Goal: Understand site structure

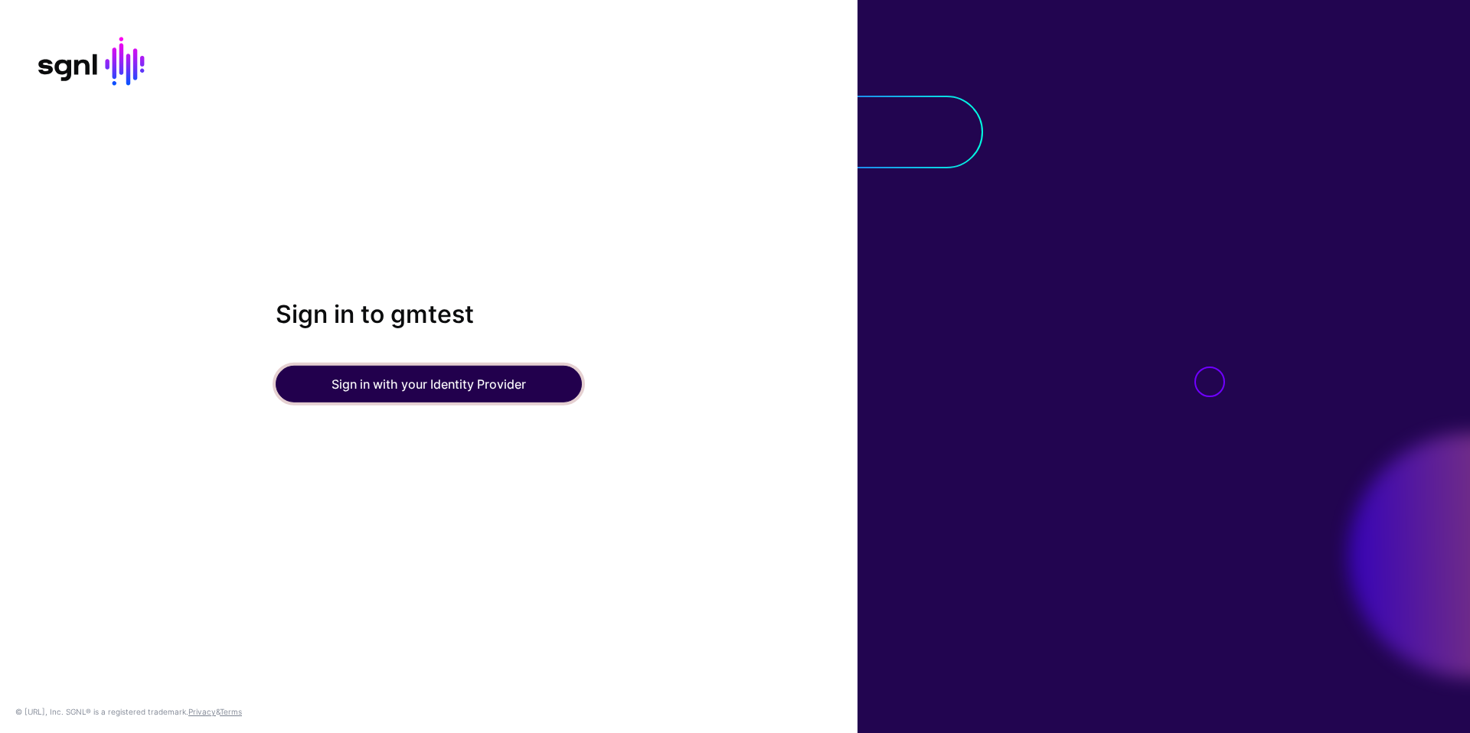
click at [413, 390] on button "Sign in with your Identity Provider" at bounding box center [429, 384] width 306 height 37
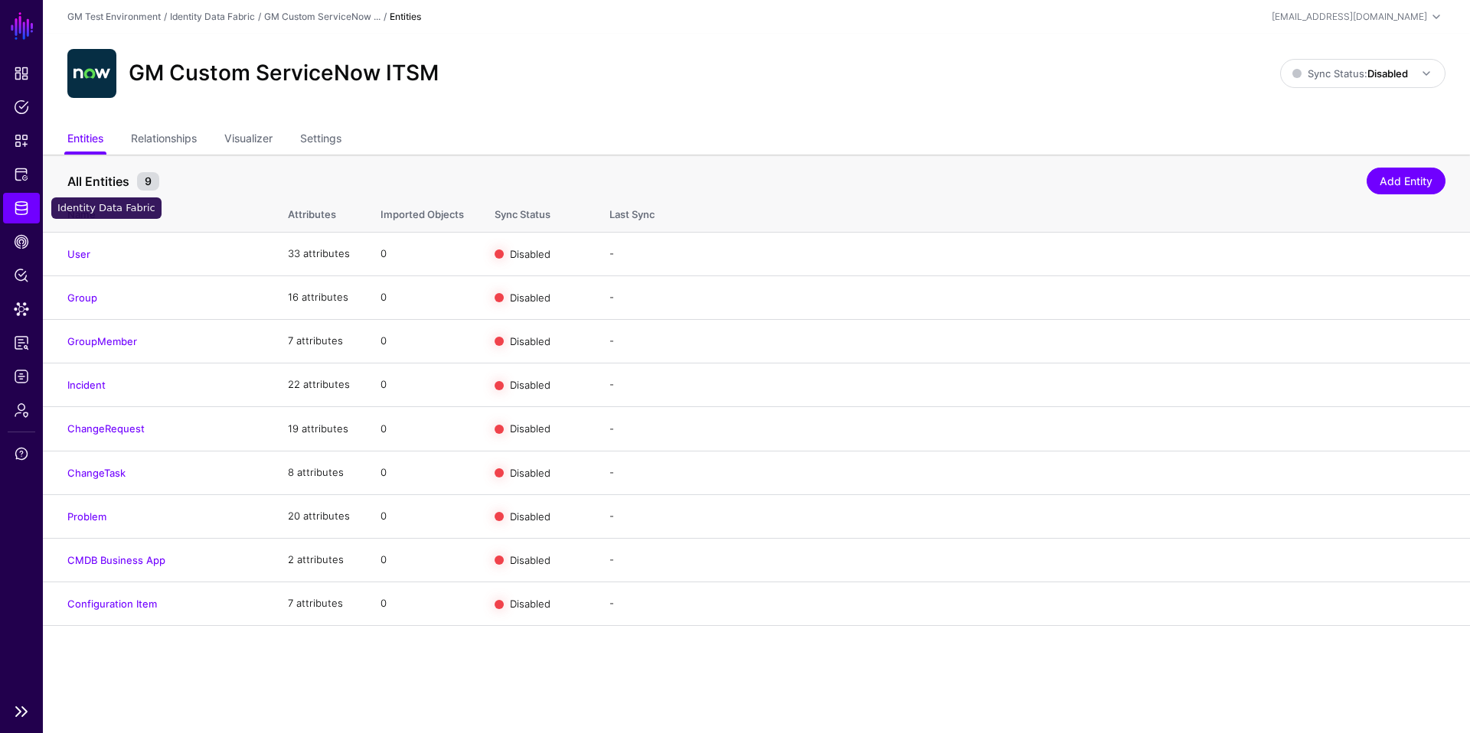
click at [21, 206] on span "Identity Data Fabric" at bounding box center [21, 208] width 15 height 15
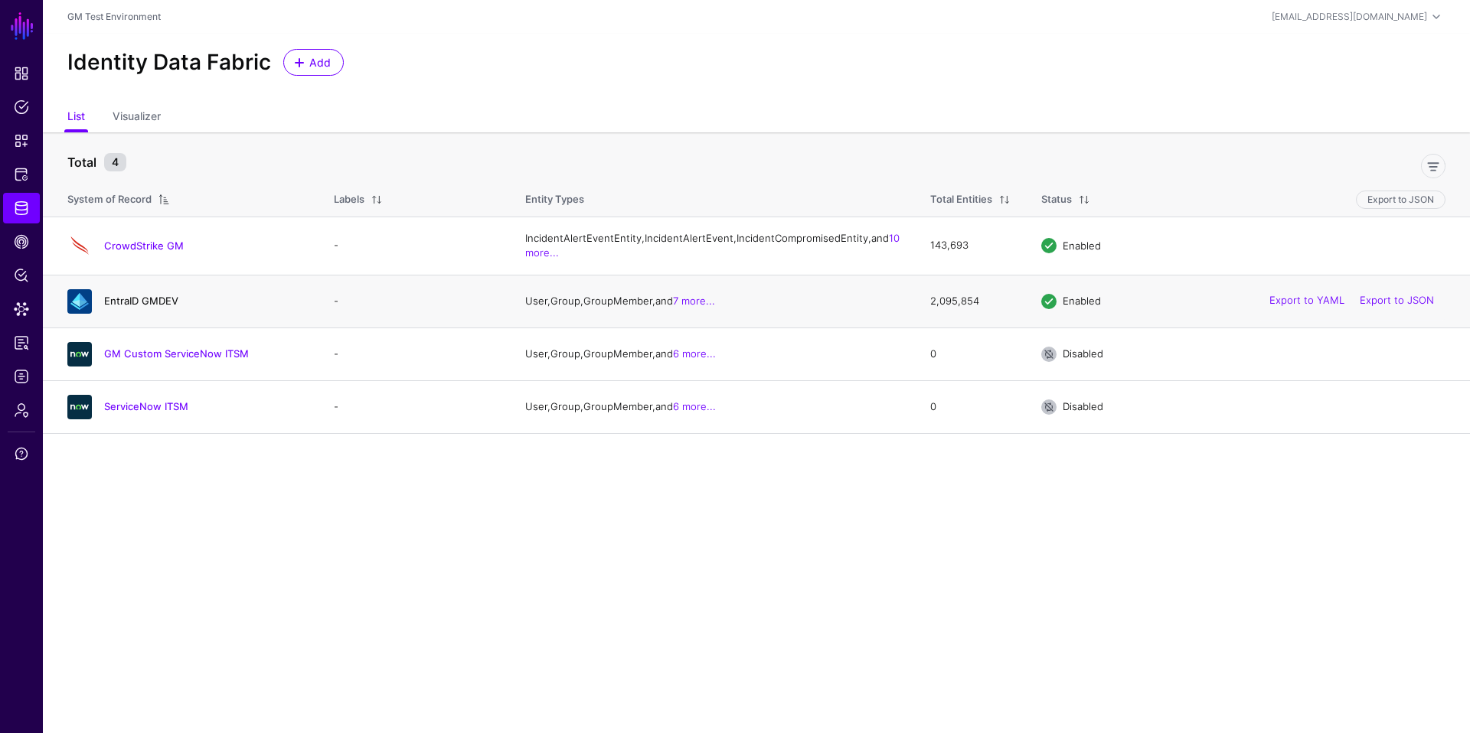
click at [132, 307] on link "EntraID GMDEV" at bounding box center [141, 301] width 74 height 12
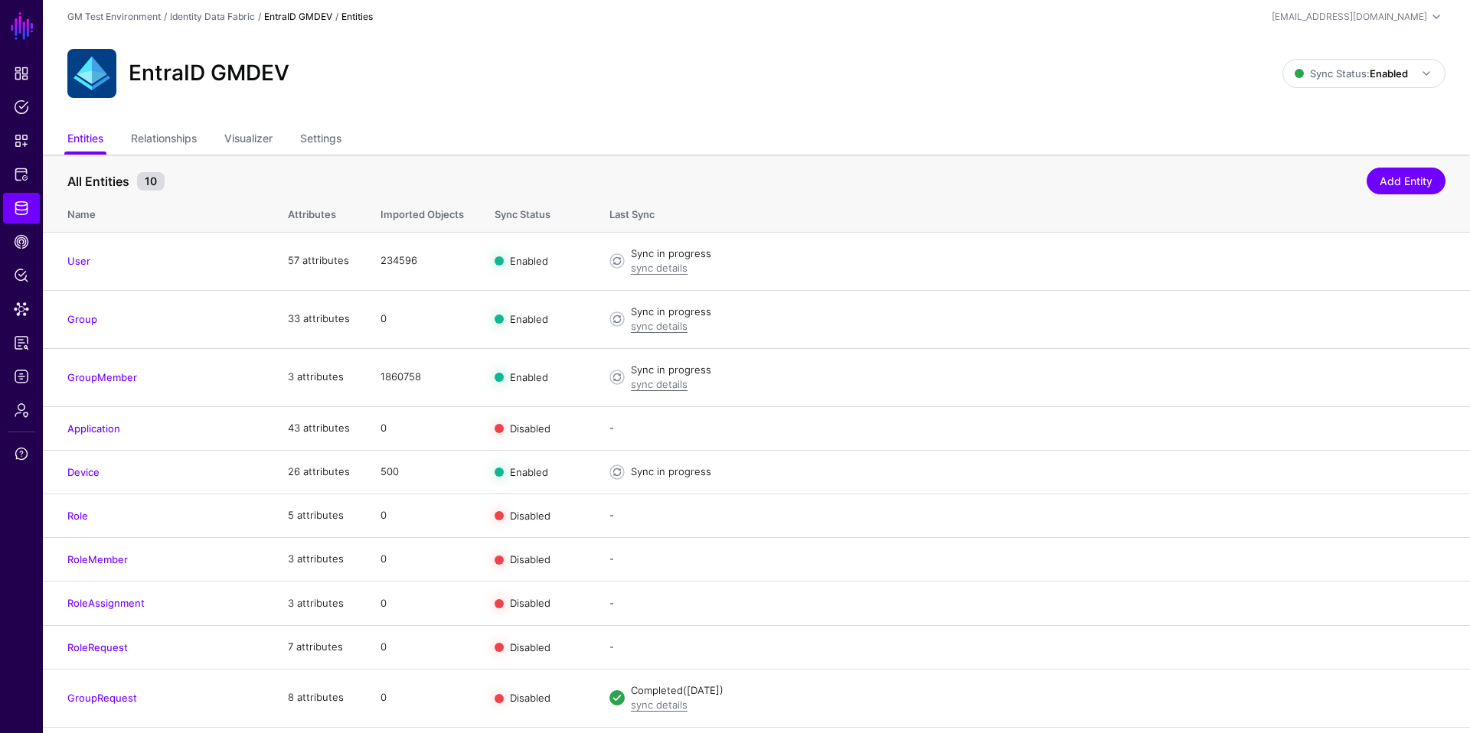
click at [305, 18] on link "EntraID GMDEV" at bounding box center [298, 16] width 68 height 11
click at [21, 303] on span "Data Lens" at bounding box center [21, 309] width 15 height 15
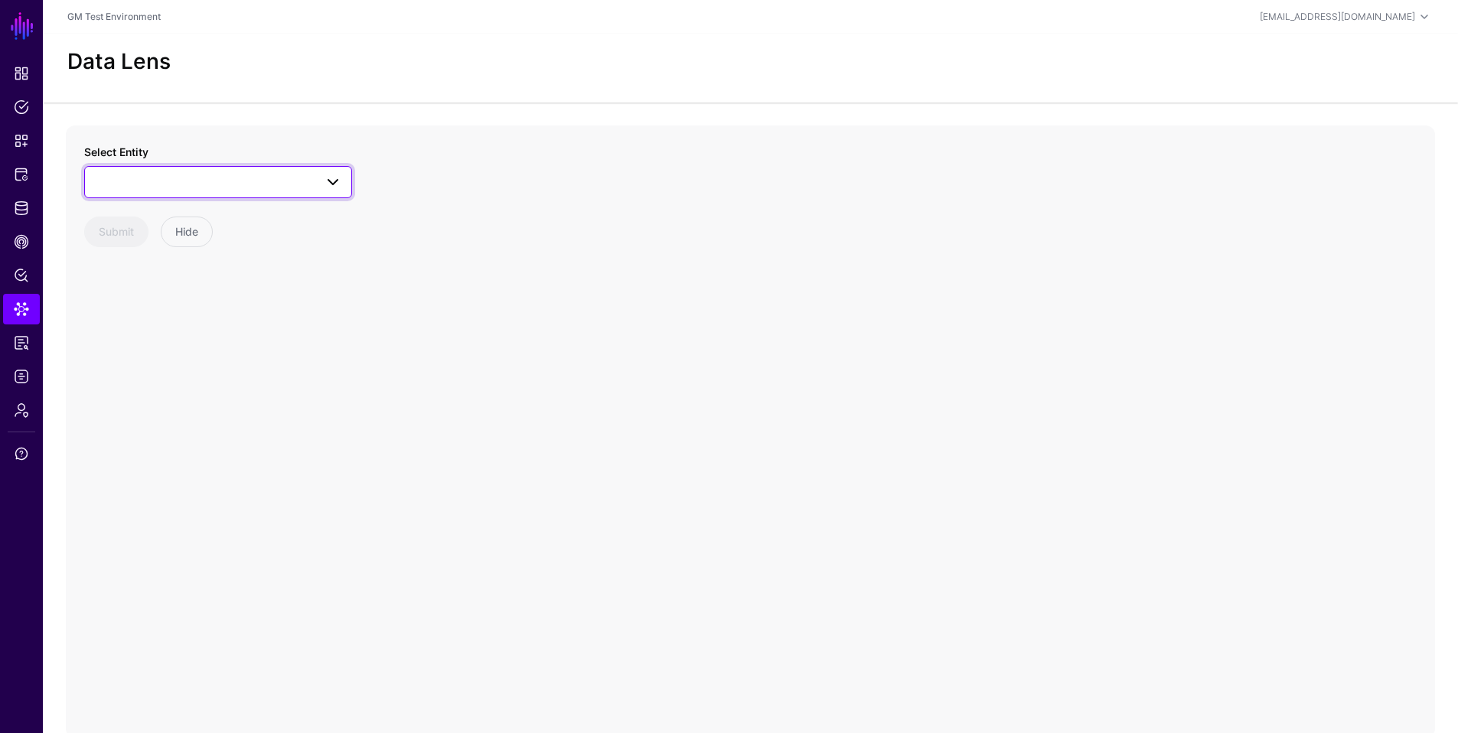
click at [279, 194] on link at bounding box center [218, 182] width 268 height 32
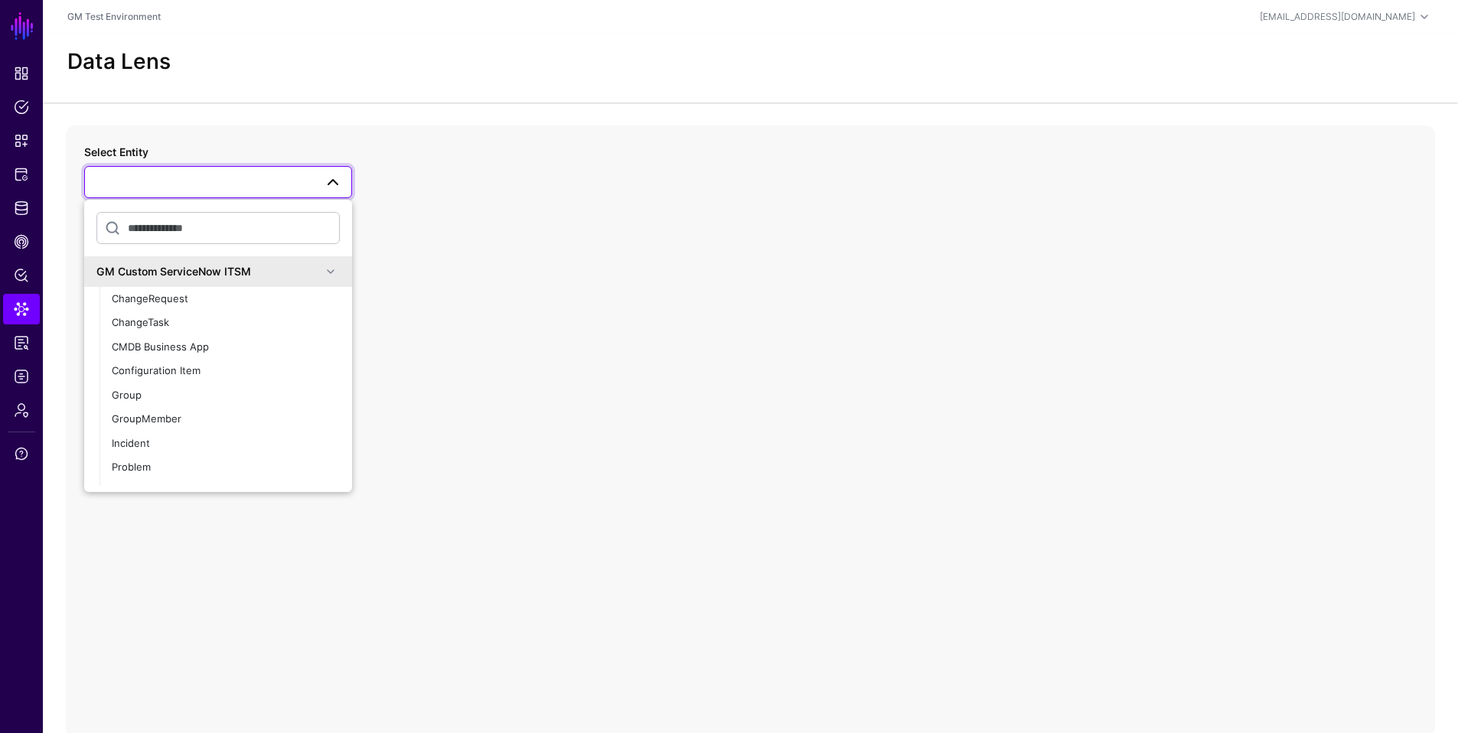
click at [321, 272] on span at bounding box center [330, 272] width 18 height 18
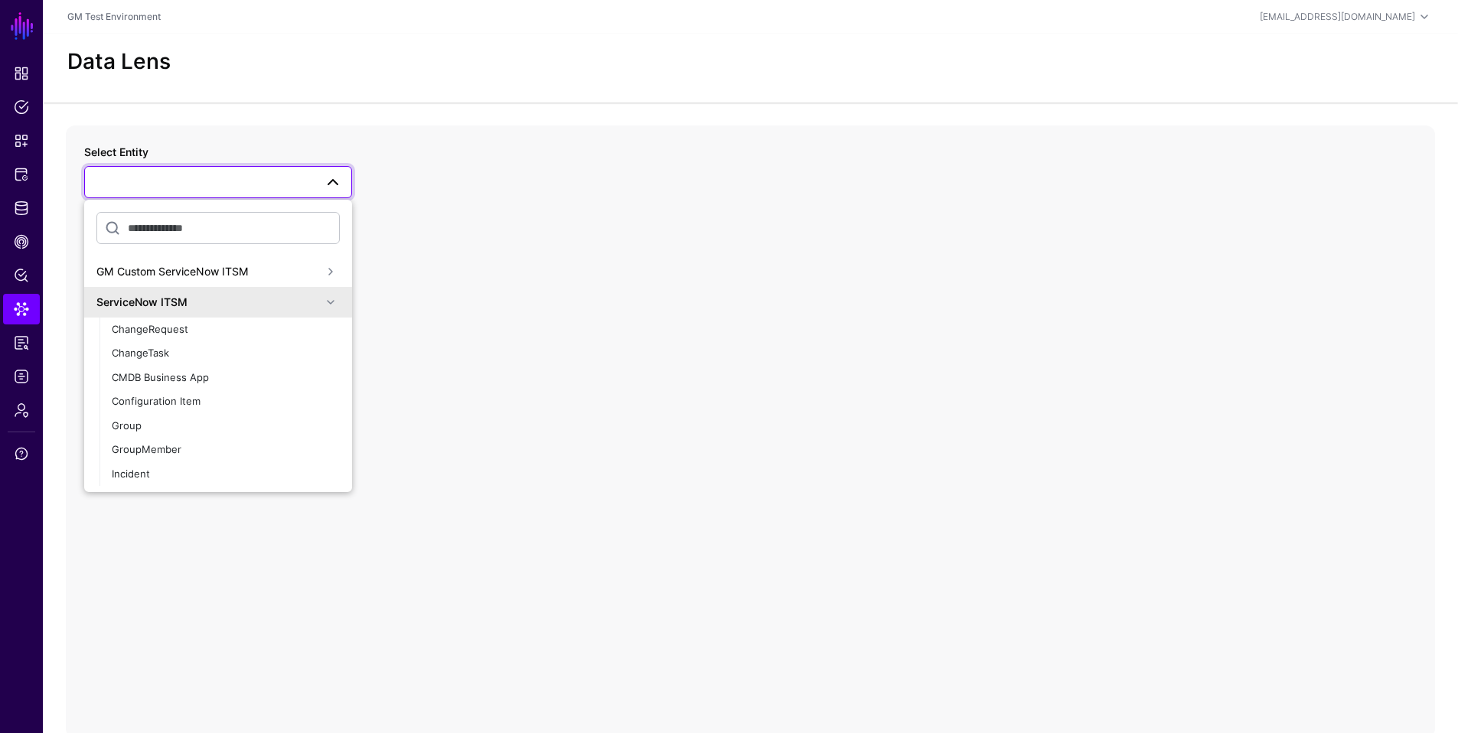
click at [321, 301] on span at bounding box center [330, 302] width 18 height 18
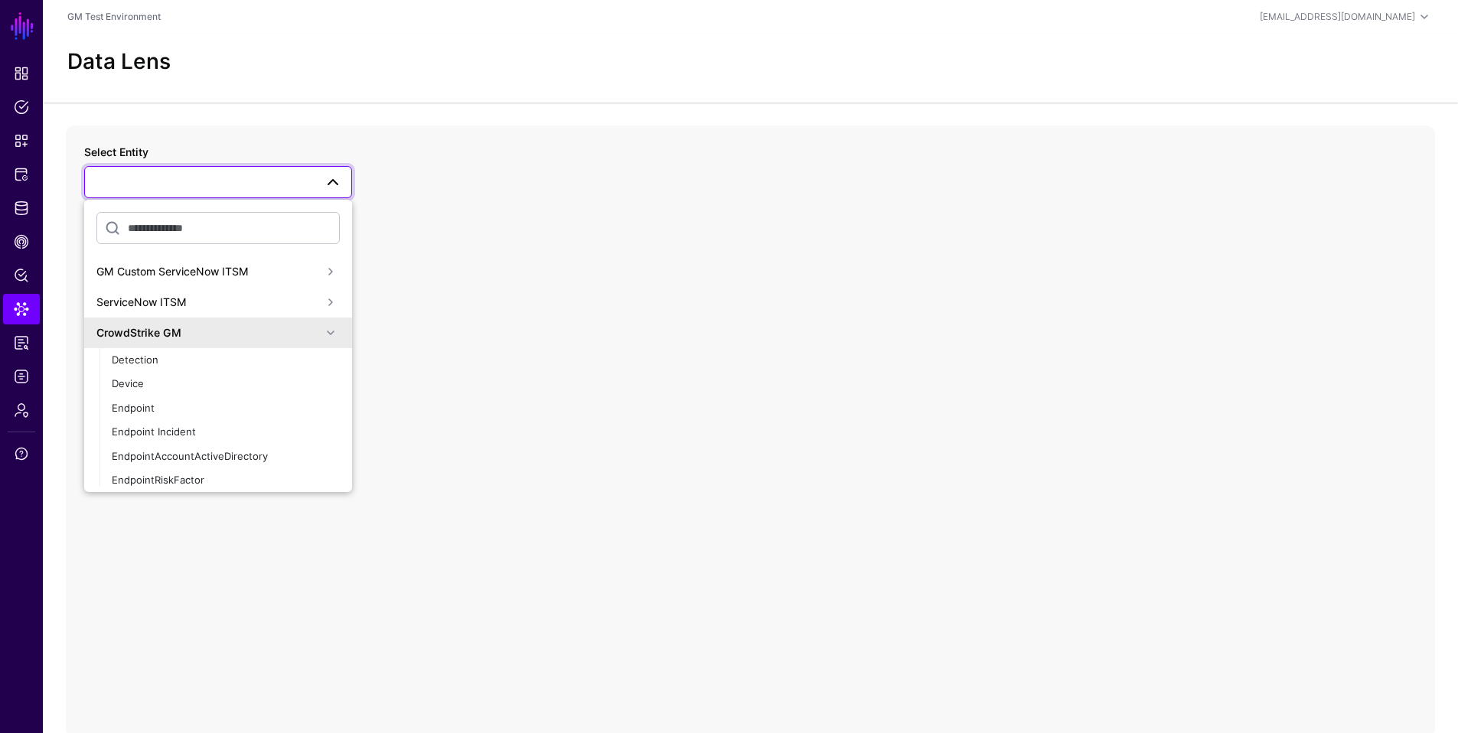
click at [321, 334] on span at bounding box center [330, 333] width 18 height 18
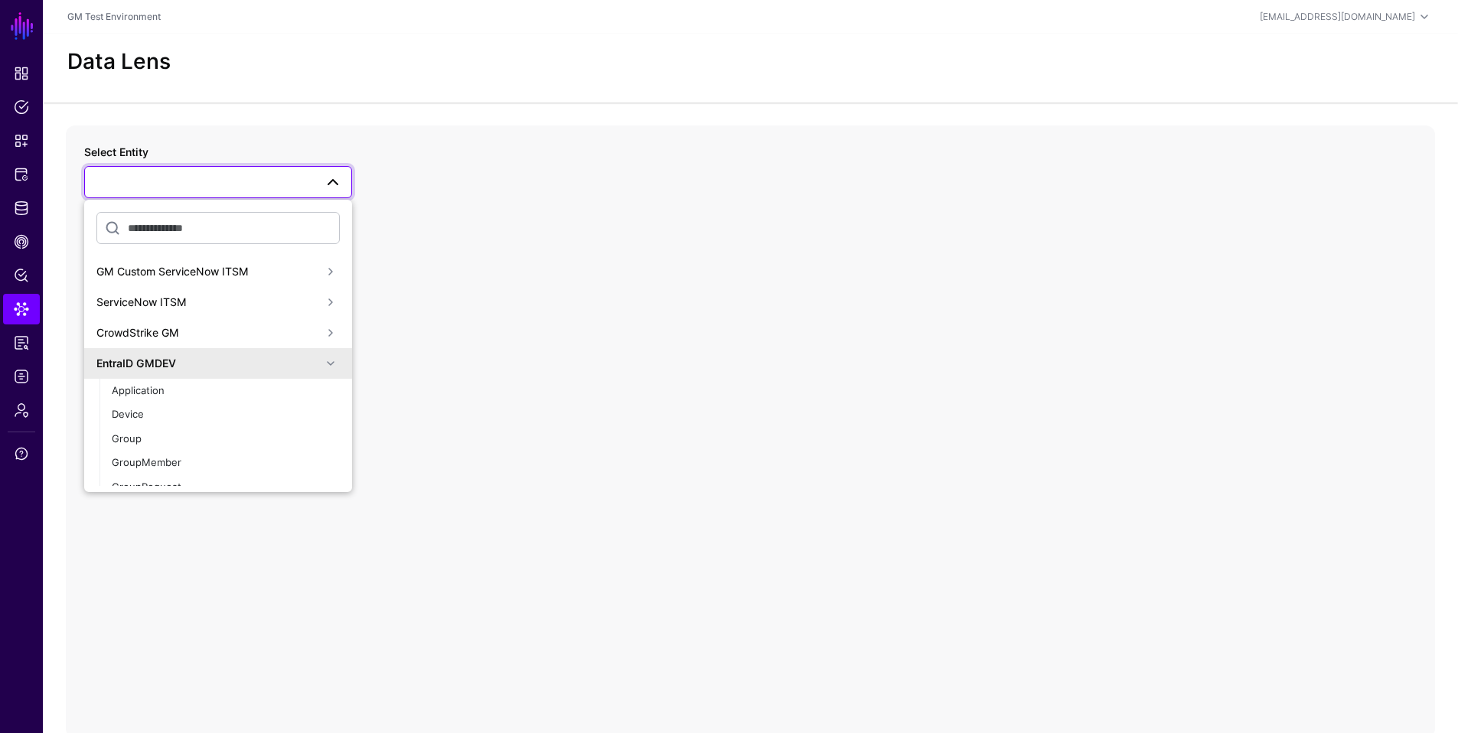
click at [321, 360] on span at bounding box center [330, 363] width 18 height 18
click at [179, 276] on div "GM Custom ServiceNow ITSM" at bounding box center [208, 271] width 225 height 16
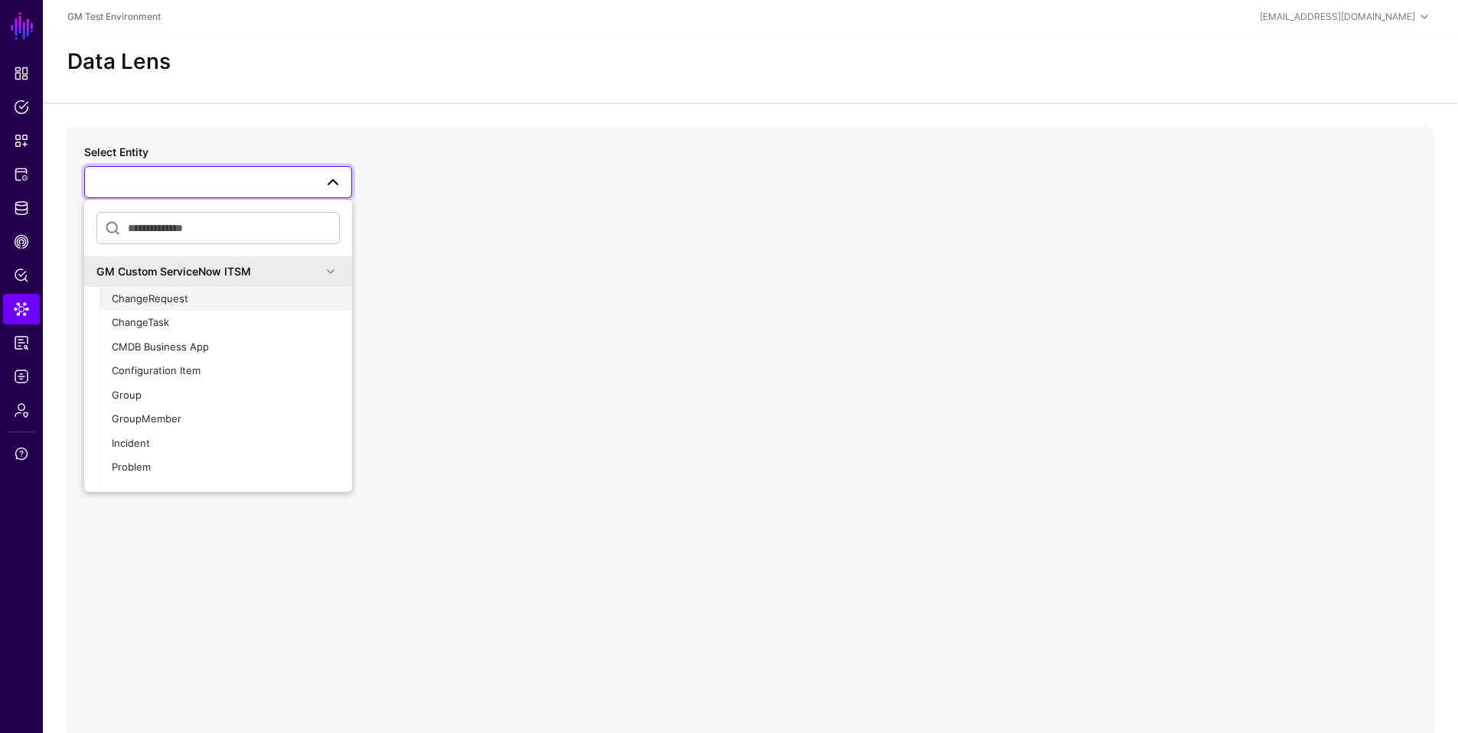
click at [153, 299] on span "ChangeRequest" at bounding box center [150, 298] width 77 height 12
